Goal: Task Accomplishment & Management: Manage account settings

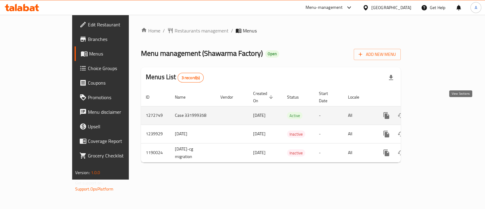
click at [433, 113] on icon "enhanced table" at bounding box center [429, 115] width 5 height 5
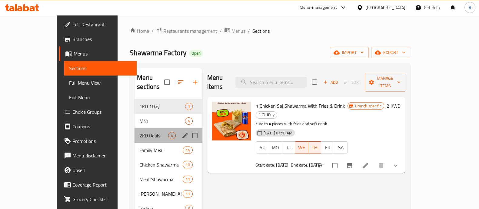
click at [135, 128] on div "2KD Deals 4" at bounding box center [169, 135] width 68 height 15
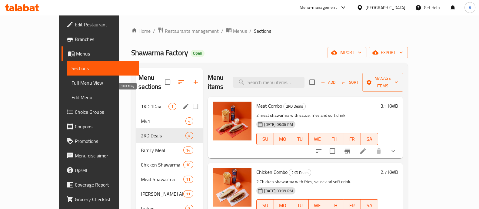
click at [141, 103] on span "1KD 1Day" at bounding box center [155, 106] width 28 height 7
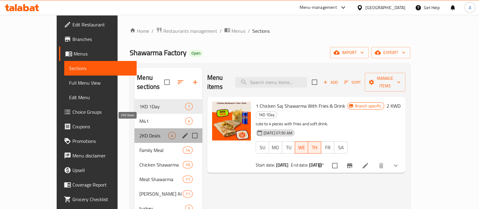
click at [139, 132] on span "2KD Deals" at bounding box center [153, 135] width 28 height 7
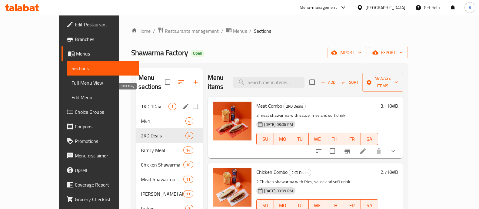
click at [141, 103] on span "1KD 1Day" at bounding box center [155, 106] width 28 height 7
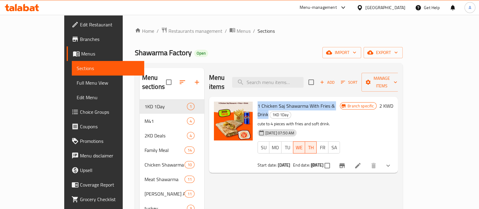
drag, startPoint x: 244, startPoint y: 98, endPoint x: 328, endPoint y: 97, distance: 83.6
click at [328, 101] on span "1 Chicken Saj Shawarma With Fries & Drink" at bounding box center [296, 110] width 77 height 18
copy span "1 Chicken Saj Shawarma With Fries & Drink"
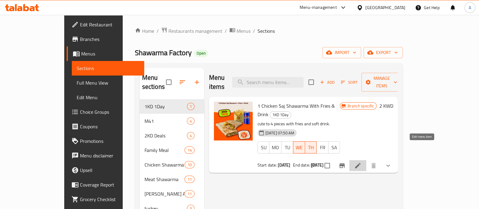
click at [361, 163] on icon at bounding box center [357, 165] width 5 height 5
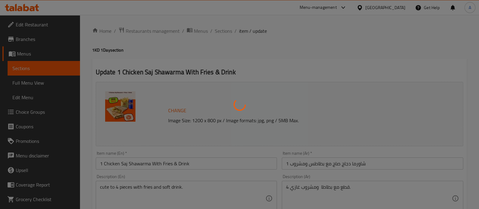
type input "اختار"
type input "1"
type input "اختيارك من المشروب :"
type input "1"
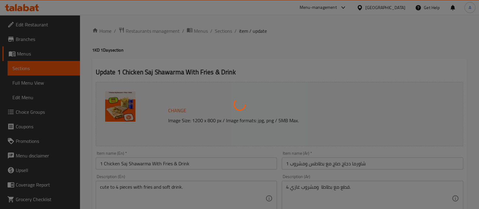
type input "1"
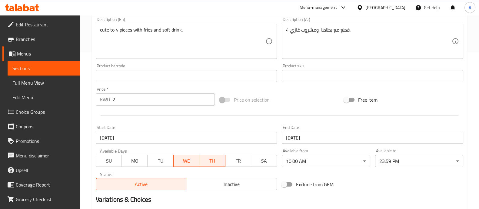
scroll to position [189, 0]
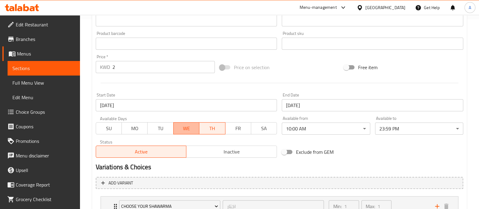
click at [183, 126] on span "WE" at bounding box center [186, 128] width 21 height 9
click at [177, 105] on input "19-02-2025" at bounding box center [186, 105] width 181 height 12
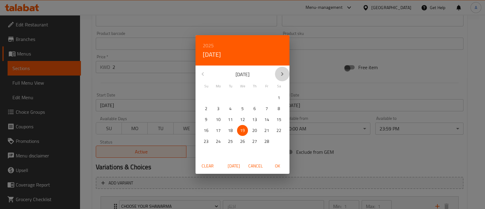
click at [280, 72] on icon "button" at bounding box center [281, 73] width 7 height 7
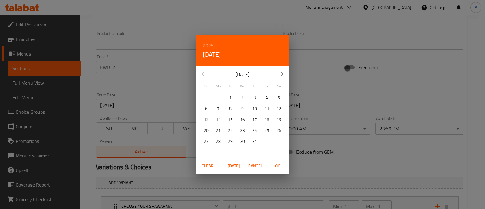
click at [280, 72] on icon "button" at bounding box center [281, 73] width 7 height 7
click at [251, 132] on span "21" at bounding box center [254, 131] width 11 height 8
click at [279, 165] on span "OK" at bounding box center [277, 166] width 15 height 8
type input "[DATE]"
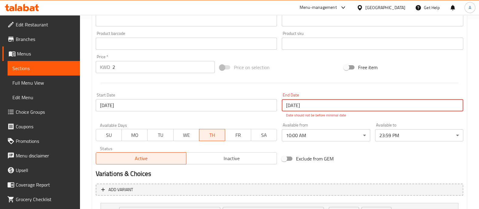
click at [333, 103] on input "19-02-2025" at bounding box center [372, 105] width 181 height 12
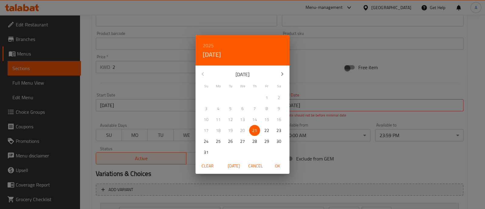
click at [256, 131] on p "21" at bounding box center [254, 131] width 5 height 8
click at [275, 165] on span "OK" at bounding box center [277, 166] width 15 height 8
type input "[DATE]"
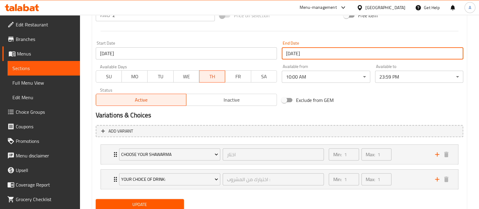
scroll to position [262, 0]
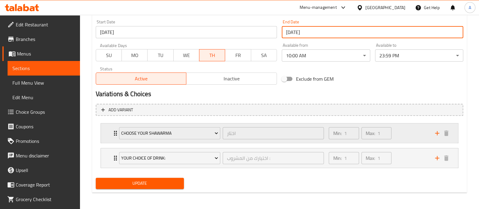
click at [115, 132] on div "Choose your shawarma اختار ​" at bounding box center [221, 132] width 212 height 19
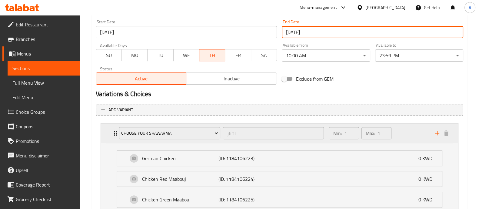
click at [115, 132] on div "Choose your shawarma اختار ​" at bounding box center [221, 132] width 212 height 19
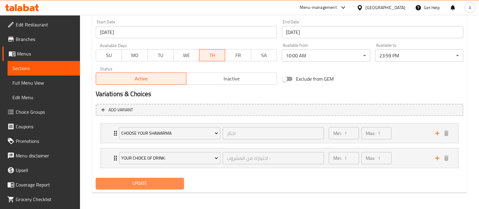
click at [143, 185] on span "Update" at bounding box center [140, 183] width 78 height 8
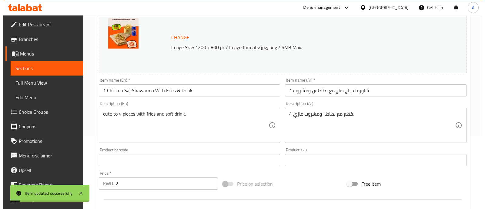
scroll to position [0, 0]
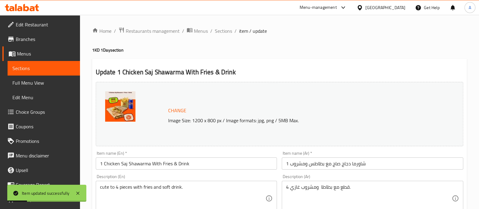
drag, startPoint x: 220, startPoint y: 32, endPoint x: 220, endPoint y: 37, distance: 5.5
click at [220, 31] on span "Sections" at bounding box center [223, 30] width 17 height 7
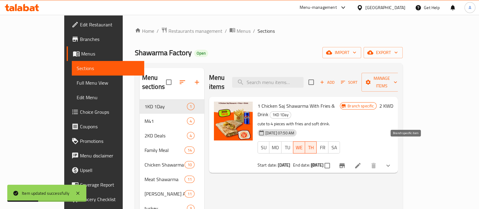
click at [345, 163] on icon "Branch-specific-item" at bounding box center [341, 165] width 5 height 5
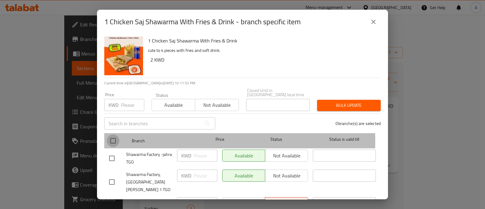
click at [112, 137] on input "checkbox" at bounding box center [113, 140] width 13 height 13
checkbox input "true"
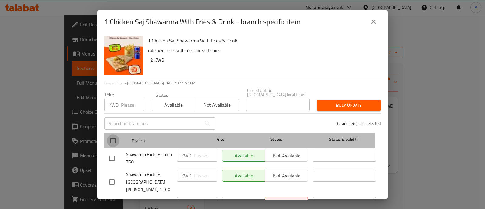
checkbox input "true"
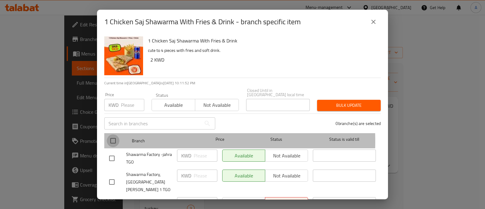
checkbox input "true"
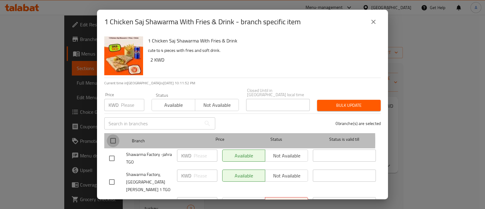
checkbox input "true"
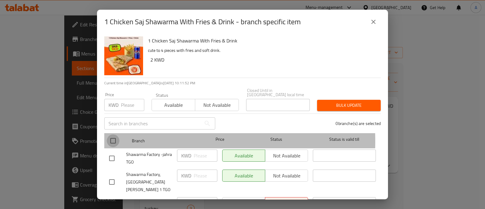
checkbox input "true"
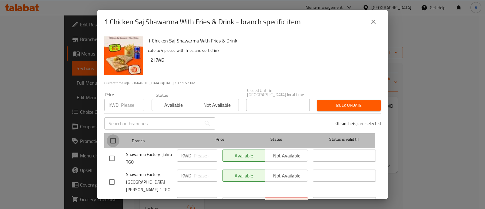
checkbox input "true"
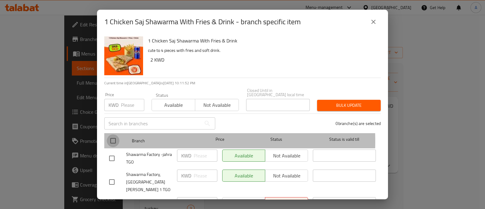
checkbox input "true"
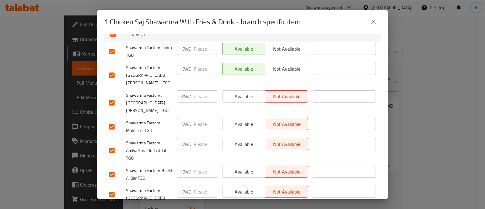
scroll to position [114, 0]
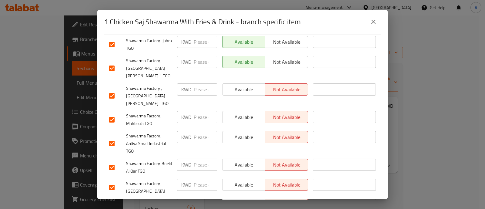
click at [248, 85] on span "Available" at bounding box center [244, 89] width 38 height 9
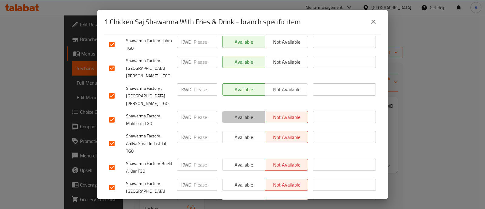
click at [241, 113] on span "Available" at bounding box center [244, 117] width 38 height 9
click at [241, 133] on span "Available" at bounding box center [244, 137] width 38 height 9
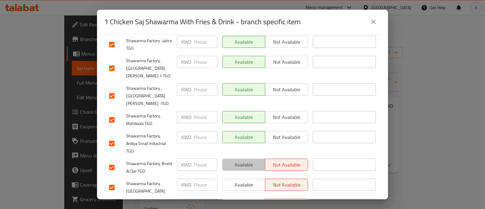
click at [239, 160] on span "Available" at bounding box center [244, 164] width 38 height 9
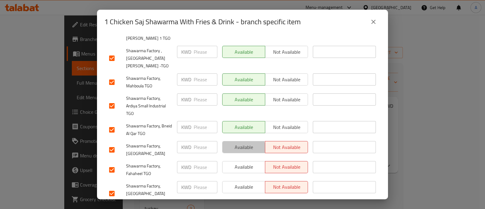
click at [235, 143] on span "Available" at bounding box center [244, 147] width 38 height 9
click at [232, 143] on span "Available" at bounding box center [244, 147] width 38 height 9
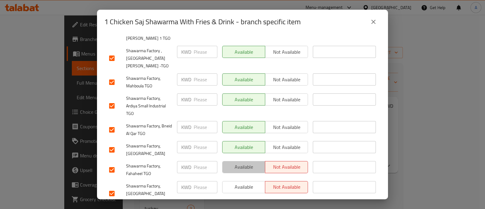
click at [233, 162] on span "Available" at bounding box center [244, 166] width 38 height 9
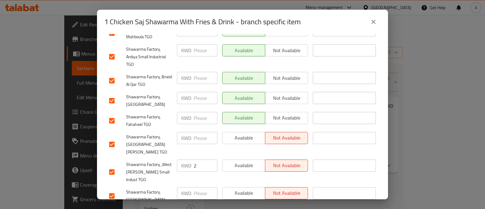
scroll to position [227, 0]
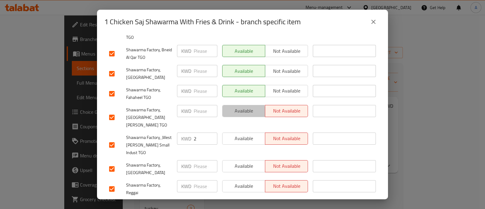
click at [231, 106] on span "Available" at bounding box center [244, 110] width 38 height 9
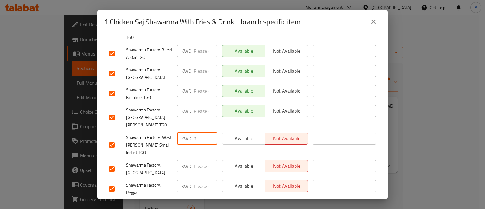
drag, startPoint x: 199, startPoint y: 113, endPoint x: 186, endPoint y: 113, distance: 13.6
click at [186, 132] on div "KWD 2 ​" at bounding box center [197, 138] width 40 height 12
click at [242, 134] on span "Available" at bounding box center [244, 138] width 38 height 9
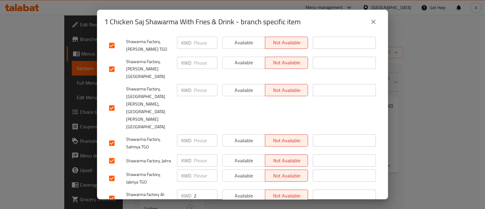
scroll to position [417, 0]
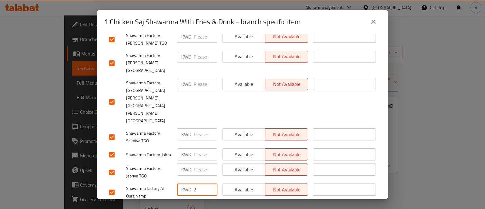
drag, startPoint x: 199, startPoint y: 145, endPoint x: 183, endPoint y: 149, distance: 16.0
click at [185, 183] on div "KWD 2 ​" at bounding box center [197, 189] width 40 height 12
click at [230, 165] on span "Available" at bounding box center [244, 169] width 38 height 9
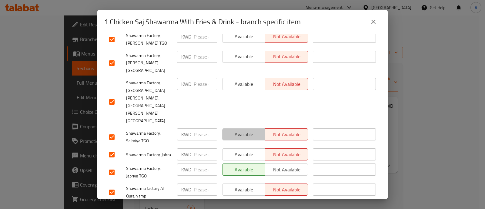
click at [241, 130] on span "Available" at bounding box center [244, 134] width 38 height 9
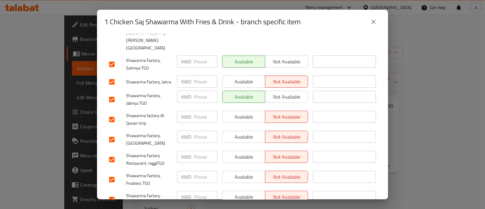
scroll to position [492, 0]
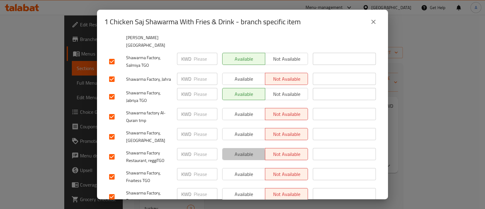
click at [233, 150] on span "Available" at bounding box center [244, 154] width 38 height 9
click at [234, 170] on span "Available" at bounding box center [244, 174] width 38 height 9
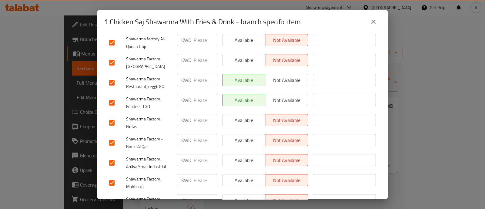
scroll to position [568, 0]
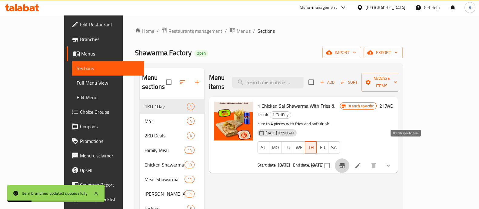
click at [346, 162] on icon "Branch-specific-item" at bounding box center [341, 165] width 7 height 7
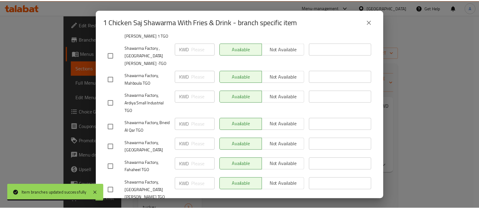
scroll to position [156, 0]
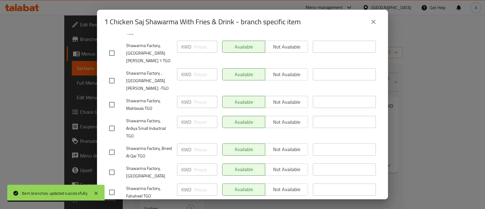
click at [370, 22] on icon "close" at bounding box center [373, 21] width 7 height 7
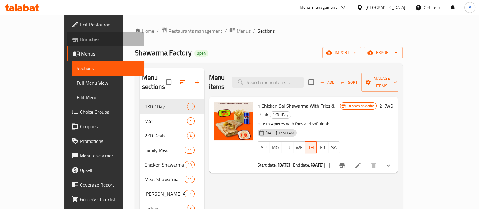
click at [80, 41] on span "Branches" at bounding box center [109, 38] width 59 height 7
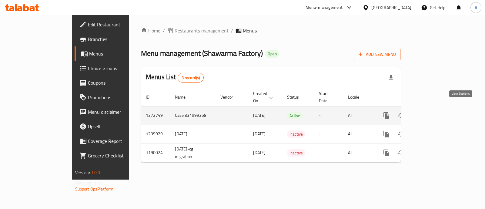
click at [433, 113] on icon "enhanced table" at bounding box center [429, 115] width 5 height 5
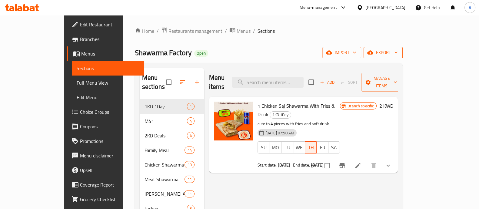
click at [398, 53] on span "export" at bounding box center [382, 53] width 29 height 8
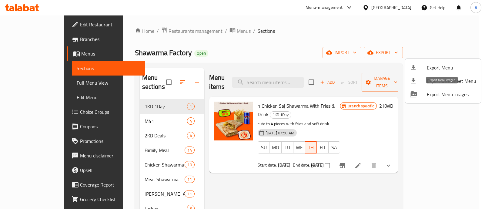
click at [437, 97] on span "Export Menu images" at bounding box center [451, 94] width 49 height 7
click at [156, 33] on div at bounding box center [242, 104] width 485 height 209
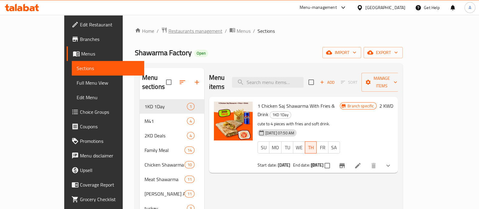
click at [168, 33] on span "Restaurants management" at bounding box center [195, 30] width 54 height 7
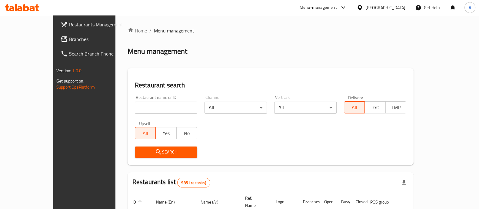
click at [135, 105] on input "search" at bounding box center [166, 108] width 62 height 12
click at [145, 151] on span "Search" at bounding box center [166, 152] width 53 height 8
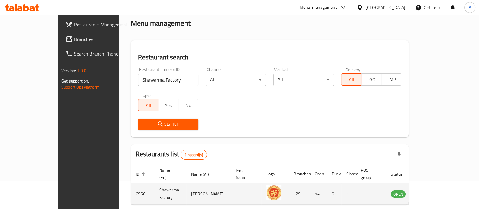
scroll to position [49, 0]
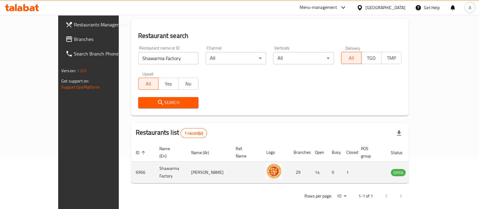
click at [131, 164] on td "6966" at bounding box center [143, 172] width 24 height 22
copy td "6966"
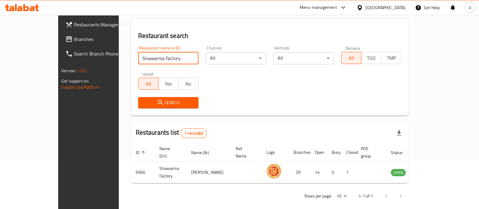
drag, startPoint x: 145, startPoint y: 61, endPoint x: 62, endPoint y: 63, distance: 83.0
click at [62, 63] on div "Restaurants Management Branches Search Branch Phone Version: 1.0.0 Get support …" at bounding box center [239, 90] width 363 height 250
type input "al batr"
click at [143, 103] on span "Search" at bounding box center [168, 103] width 51 height 8
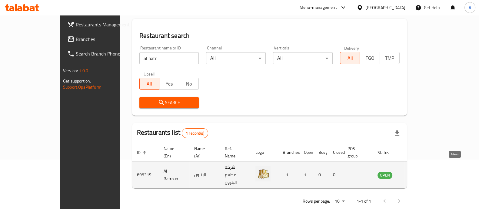
click at [421, 171] on link "enhanced table" at bounding box center [414, 174] width 11 height 7
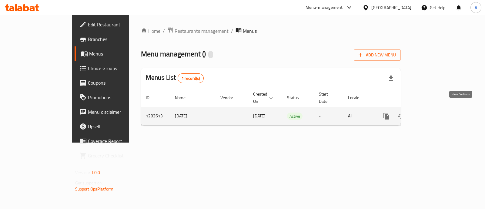
click at [434, 112] on icon "enhanced table" at bounding box center [429, 115] width 7 height 7
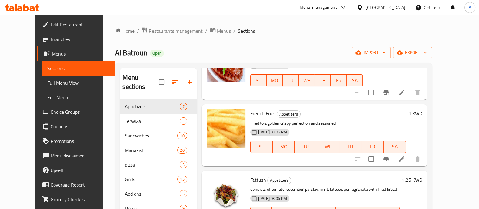
scroll to position [151, 0]
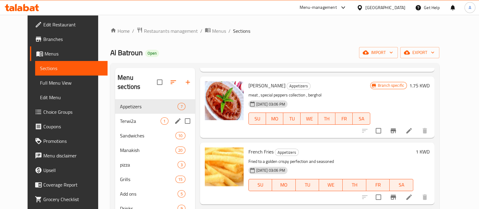
click at [128, 114] on div "Terwi2a 1" at bounding box center [155, 121] width 80 height 15
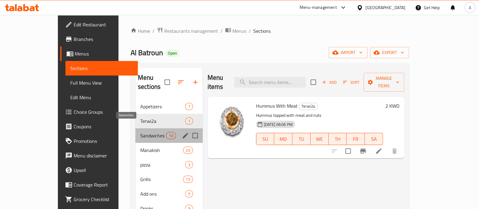
click at [140, 132] on span "Sandwiches" at bounding box center [153, 135] width 26 height 7
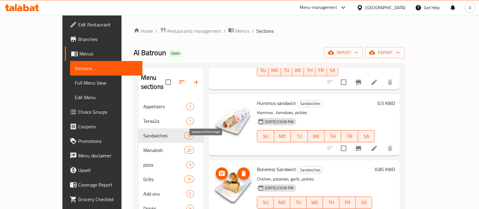
scroll to position [189, 0]
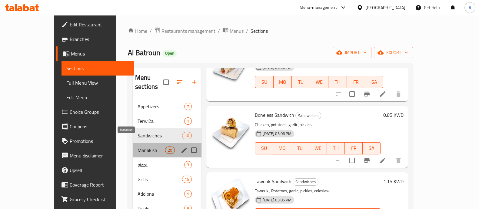
click at [138, 146] on span "Manakish" at bounding box center [152, 149] width 28 height 7
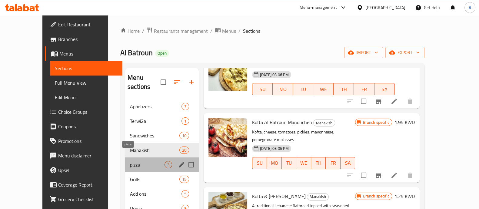
click at [130, 161] on span "pizza" at bounding box center [147, 164] width 35 height 7
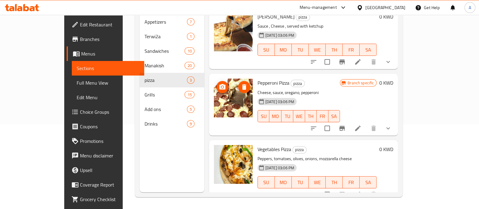
scroll to position [85, 0]
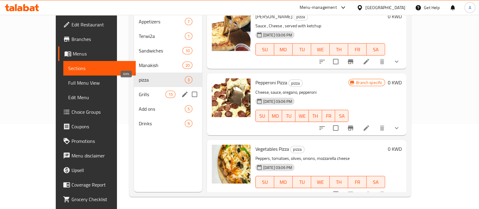
click at [139, 91] on span "Grills" at bounding box center [152, 94] width 27 height 7
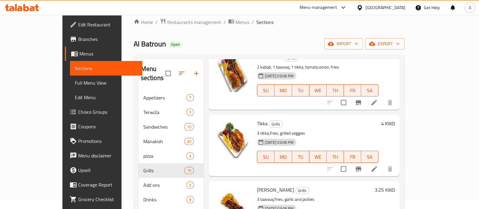
scroll to position [799, 0]
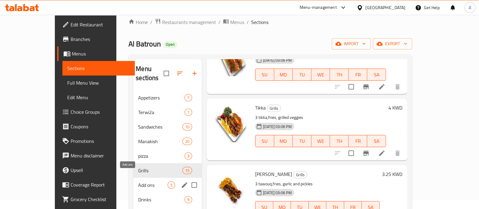
click at [138, 181] on span "Add ons" at bounding box center [152, 184] width 29 height 7
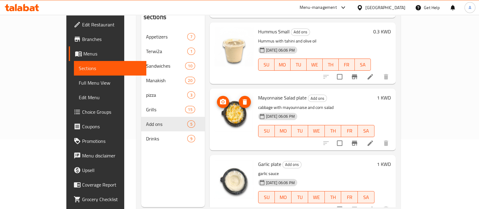
scroll to position [85, 0]
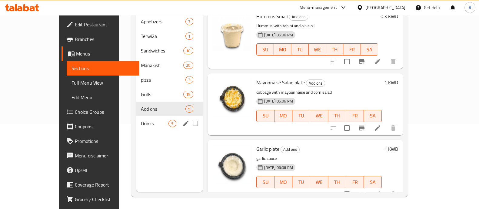
click at [141, 120] on span "Drinks" at bounding box center [155, 123] width 28 height 7
